Goal: Task Accomplishment & Management: Manage account settings

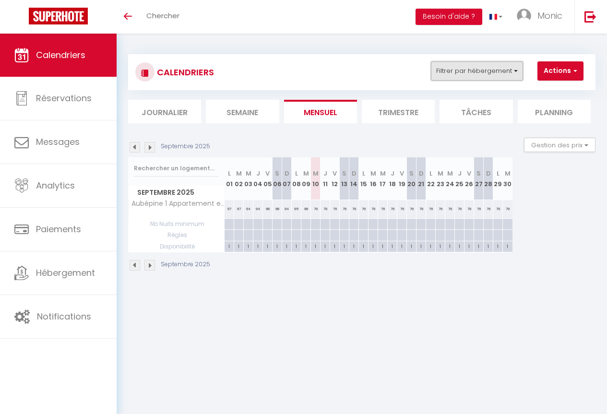
click at [517, 71] on button "Filtrer par hébergement" at bounding box center [477, 70] width 92 height 19
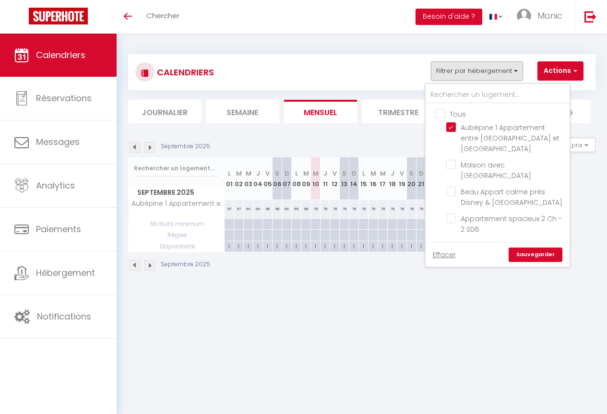
click at [544, 248] on link "Sauvegarder" at bounding box center [536, 255] width 54 height 14
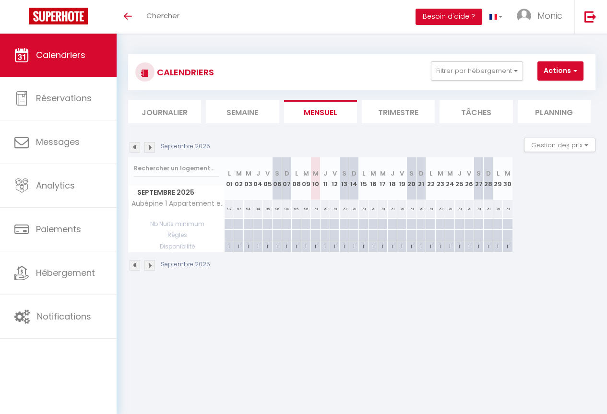
click at [333, 352] on body "🟢 Des questions ou besoin d'assistance pour la migration AirBnB? Connectez-vous…" at bounding box center [303, 241] width 607 height 414
click at [62, 58] on span "Calendriers" at bounding box center [60, 55] width 49 height 12
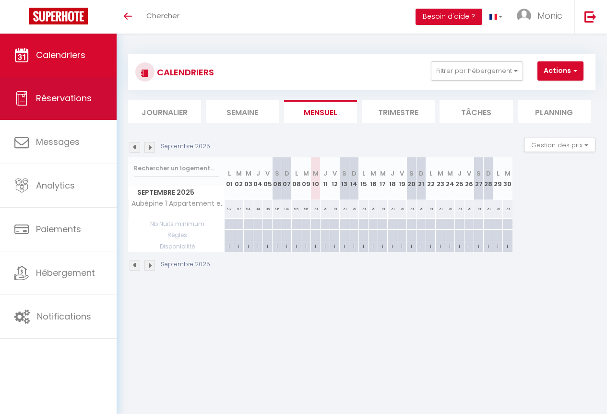
click at [56, 97] on span "Réservations" at bounding box center [64, 98] width 56 height 12
select select "not_cancelled"
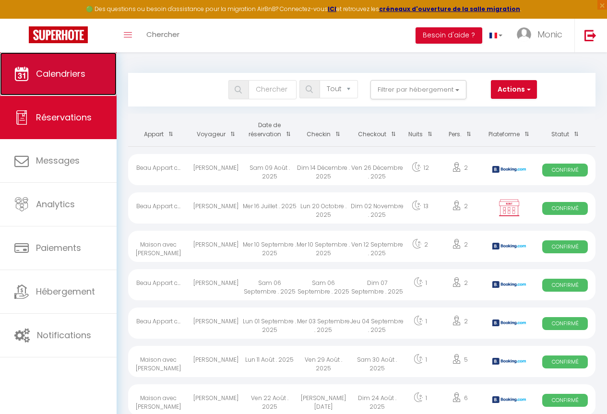
click at [64, 71] on span "Calendriers" at bounding box center [60, 74] width 49 height 12
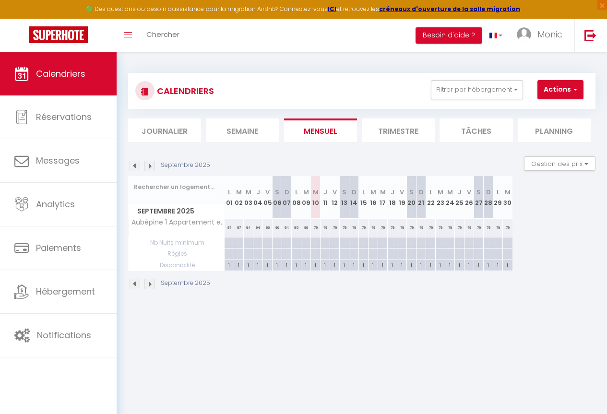
click at [431, 356] on body "🟢 Des questions ou besoin d'assistance pour la migration AirBnB? Connectez-vous…" at bounding box center [303, 259] width 607 height 414
click at [326, 358] on body "🟢 Des questions ou besoin d'assistance pour la migration AirBnB? Connectez-vous…" at bounding box center [303, 259] width 607 height 414
click at [316, 227] on div "79" at bounding box center [316, 228] width 10 height 18
type input "79"
type input "Mer 10 Septembre 2025"
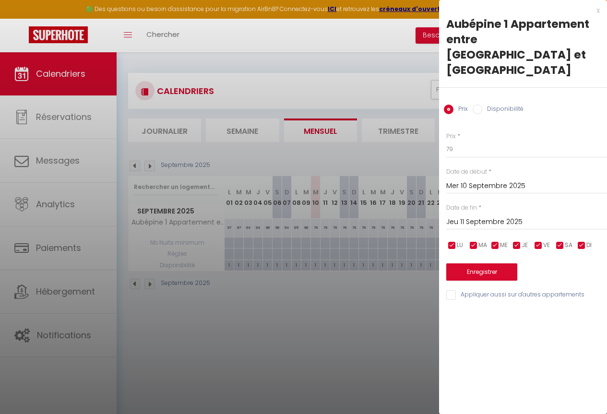
click at [524, 216] on input "Jeu 11 Septembre 2025" at bounding box center [526, 222] width 161 height 12
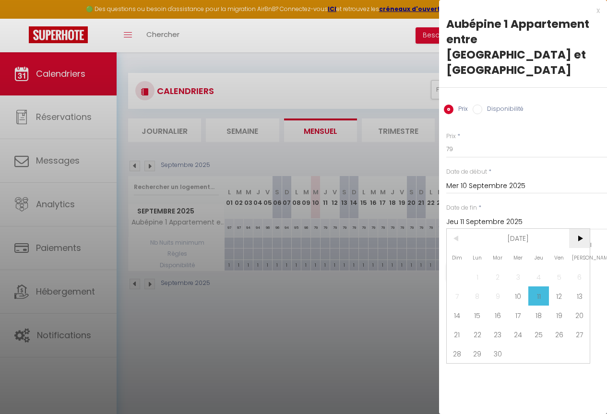
click at [580, 229] on span ">" at bounding box center [579, 238] width 21 height 19
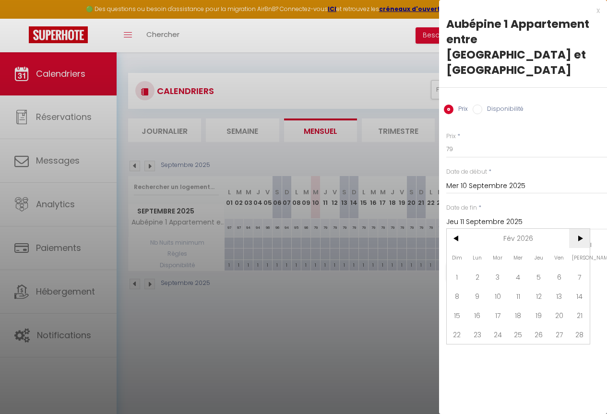
click at [580, 229] on span ">" at bounding box center [579, 238] width 21 height 19
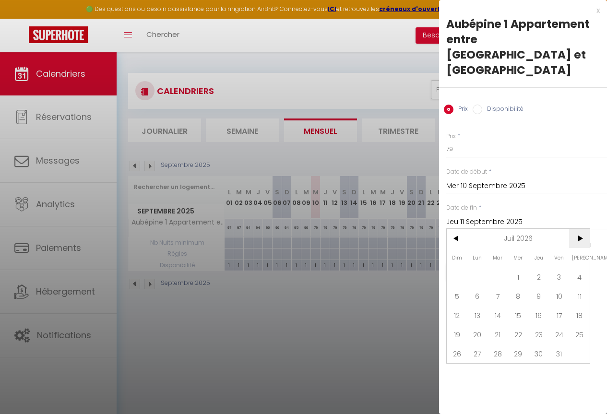
click at [580, 229] on span ">" at bounding box center [579, 238] width 21 height 19
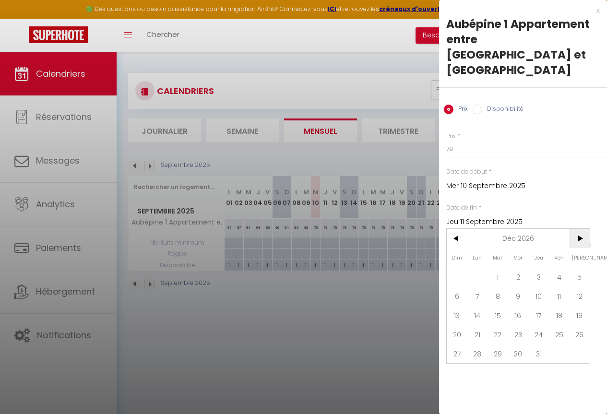
click at [580, 229] on span ">" at bounding box center [579, 238] width 21 height 19
click at [460, 363] on span "31" at bounding box center [457, 372] width 21 height 19
type input "Dim 31 Janvier 2027"
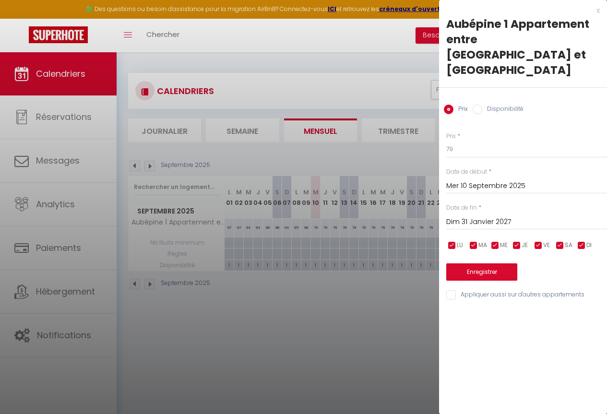
click at [476, 105] on input "Disponibilité" at bounding box center [478, 110] width 10 height 10
radio input "true"
radio input "false"
click at [475, 264] on button "Enregistrer" at bounding box center [481, 272] width 71 height 17
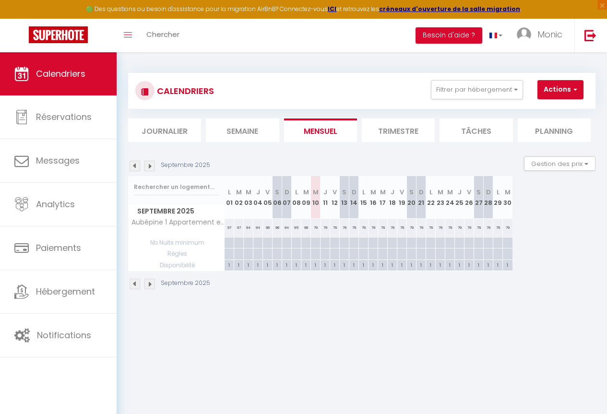
click at [465, 340] on body "🟢 Des questions ou besoin d'assistance pour la migration AirBnB? Connectez-vous…" at bounding box center [303, 259] width 607 height 414
click at [402, 349] on body "🟢 Des questions ou besoin d'assistance pour la migration AirBnB? Connectez-vous…" at bounding box center [303, 259] width 607 height 414
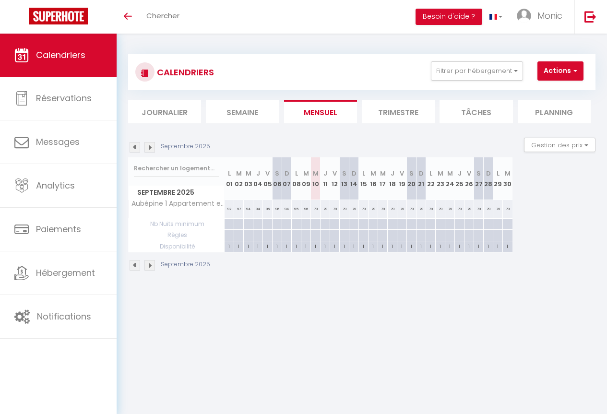
click at [459, 345] on body "🟢 Des questions ou besoin d'assistance pour la migration AirBnB? Connectez-vous…" at bounding box center [303, 241] width 607 height 414
